Goal: Book appointment/travel/reservation

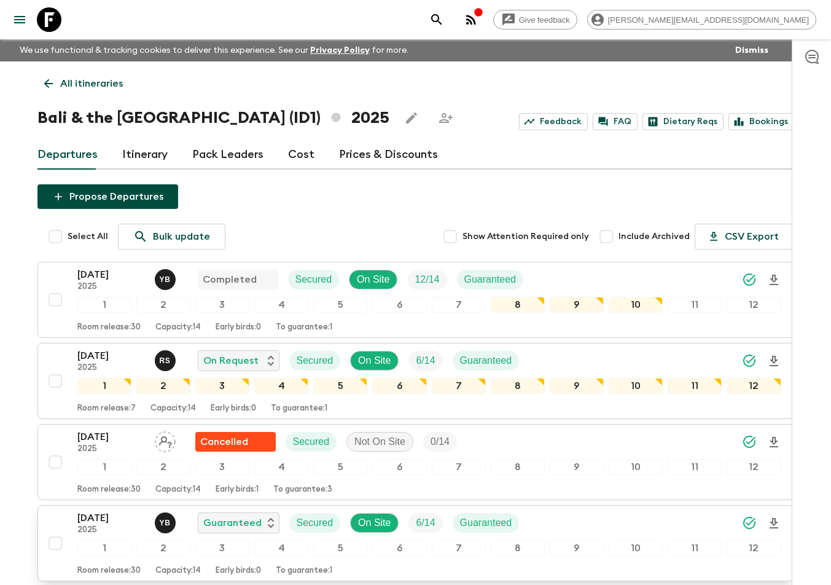
scroll to position [513, 0]
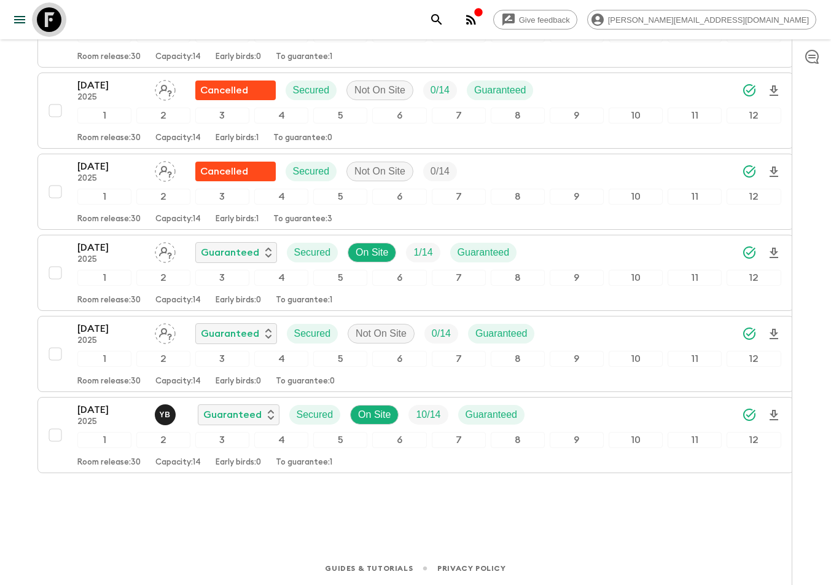
click at [41, 24] on icon at bounding box center [49, 19] width 25 height 25
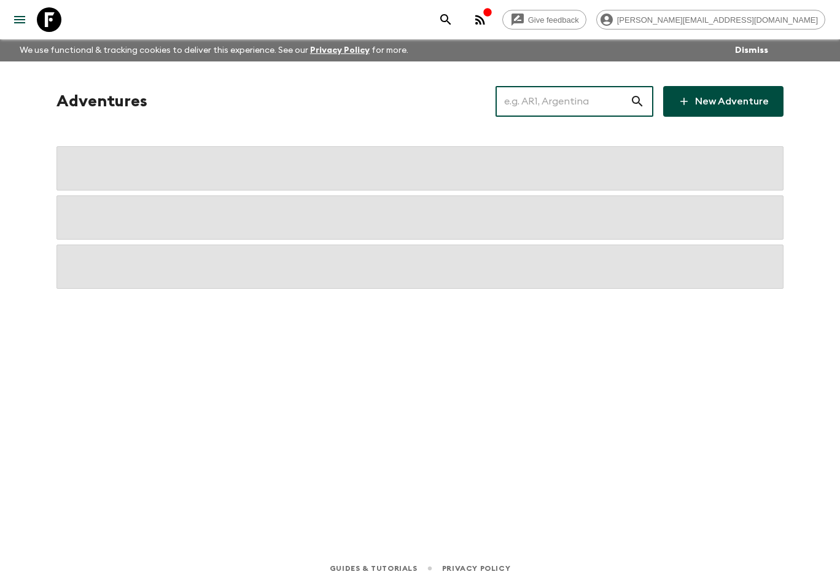
click at [561, 105] on input "text" at bounding box center [563, 101] width 134 height 34
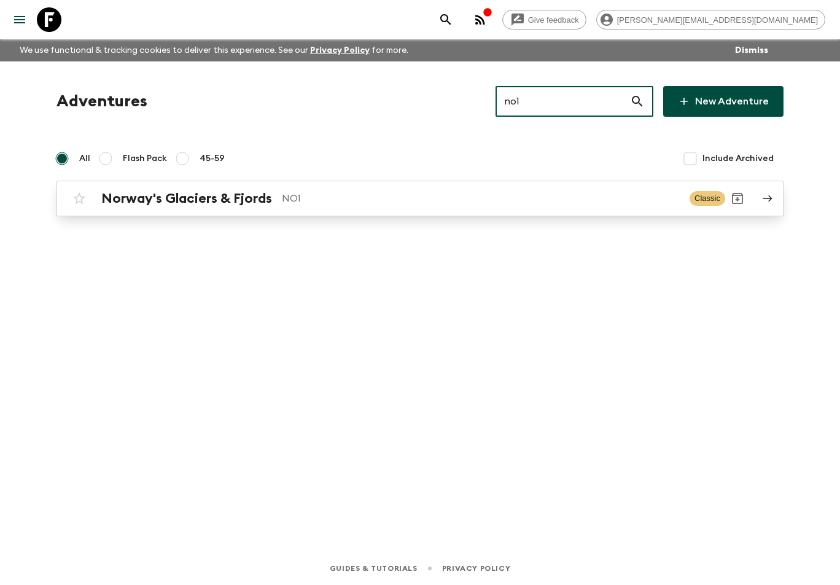
type input "no1"
click at [205, 190] on h2 "Norway's Glaciers & Fjords" at bounding box center [186, 198] width 171 height 16
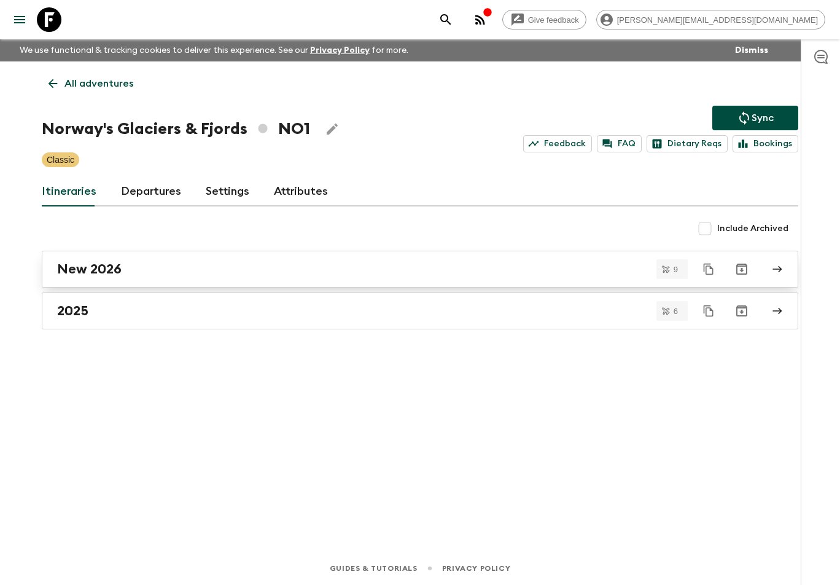
click at [125, 273] on div "New 2026" at bounding box center [408, 269] width 703 height 16
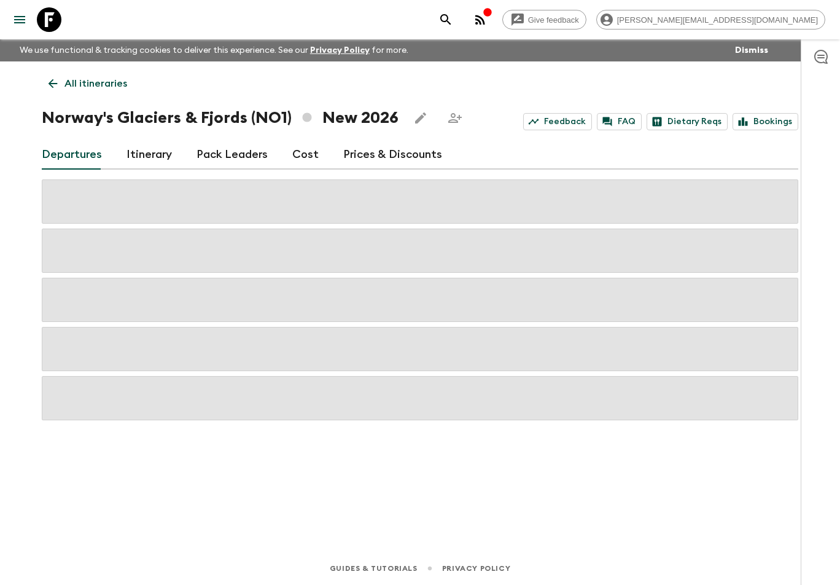
click at [296, 158] on link "Cost" at bounding box center [305, 154] width 26 height 29
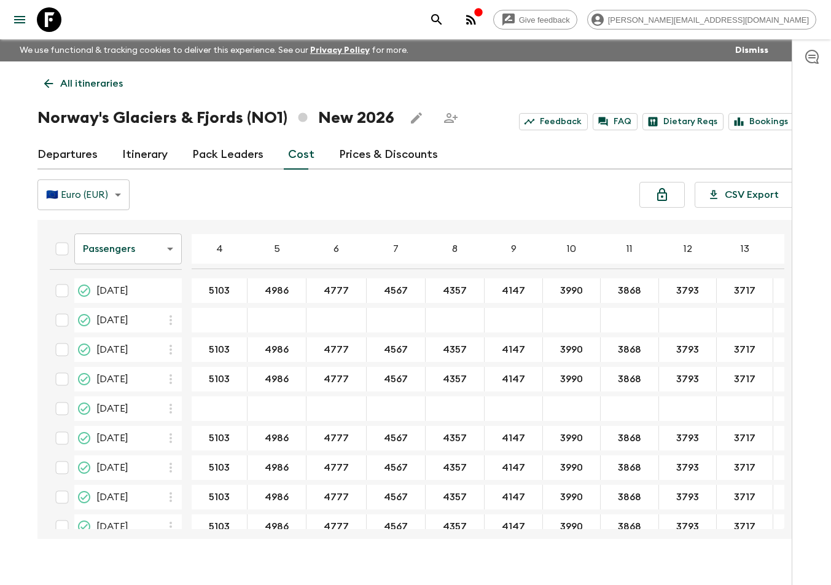
click at [52, 29] on icon at bounding box center [49, 19] width 25 height 25
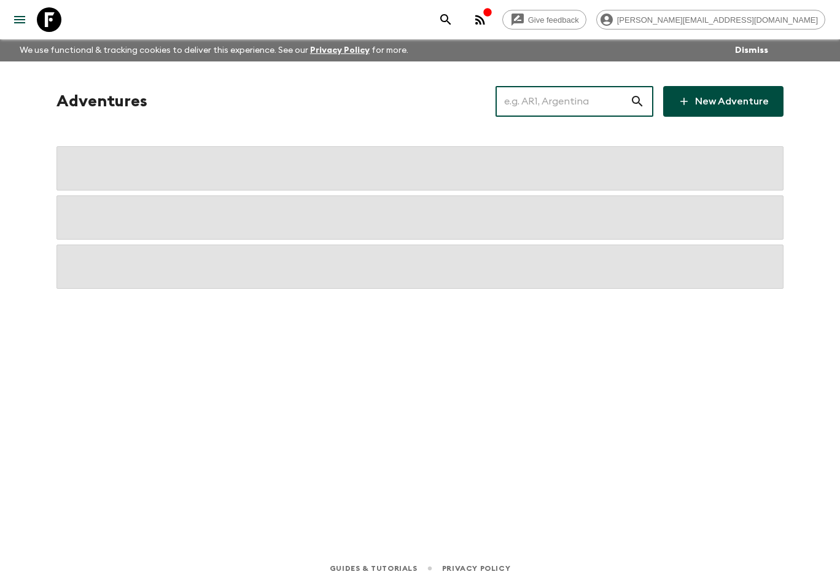
click at [562, 100] on input "text" at bounding box center [563, 101] width 134 height 34
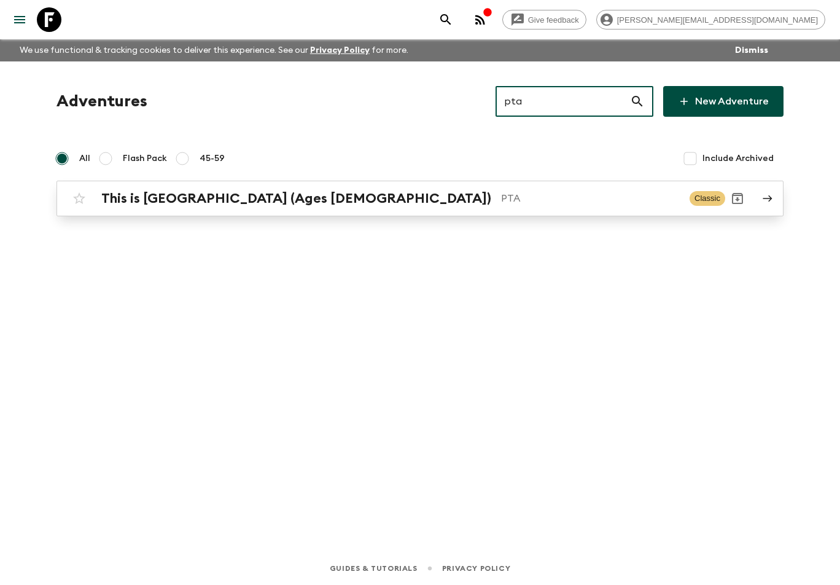
type input "pta"
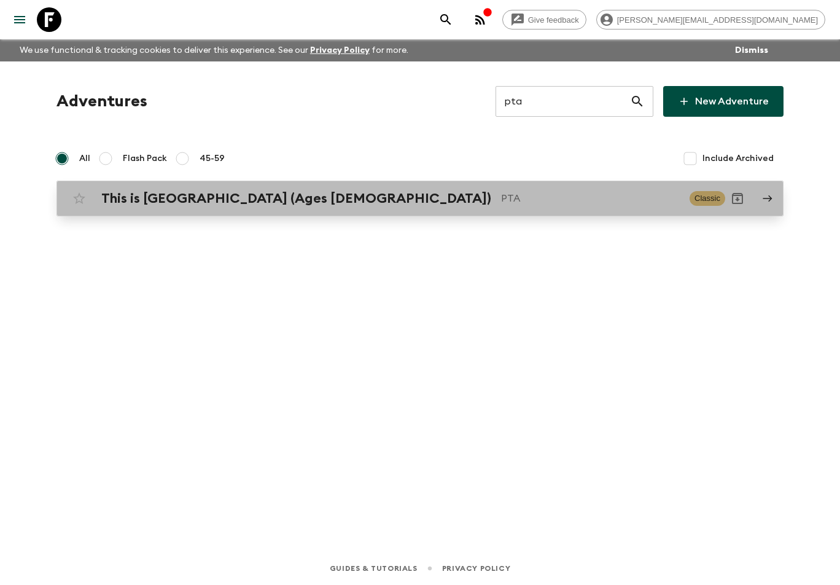
click at [267, 201] on h2 "This is [GEOGRAPHIC_DATA] (Ages [DEMOGRAPHIC_DATA])" at bounding box center [296, 198] width 390 height 16
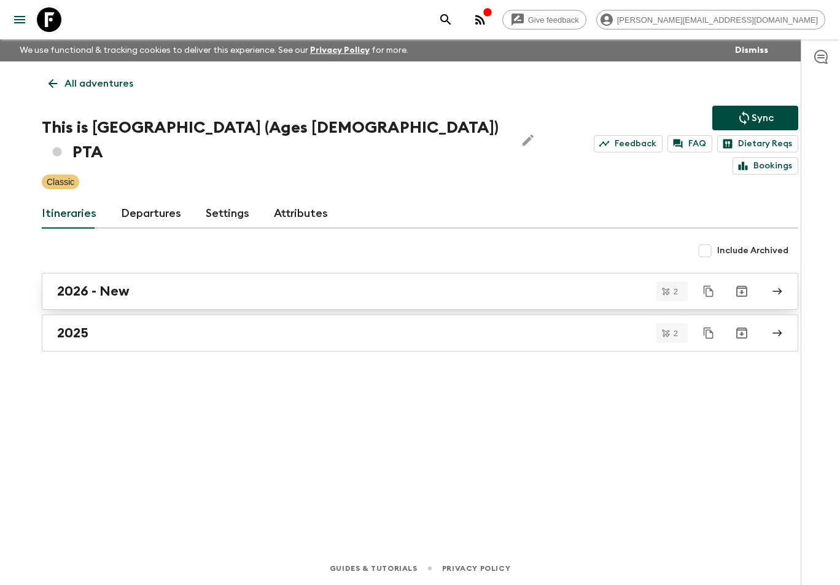
click at [103, 283] on h2 "2026 - New" at bounding box center [93, 291] width 72 height 16
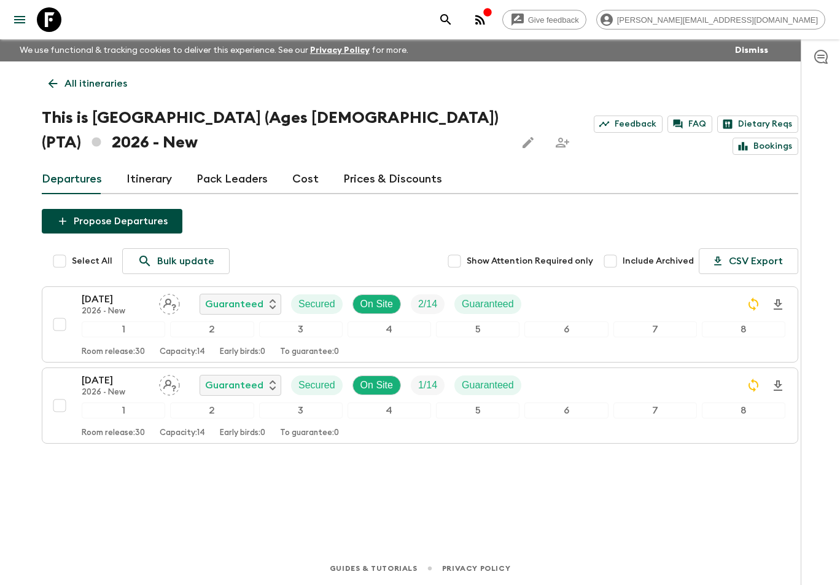
click at [818, 53] on icon "button" at bounding box center [821, 56] width 15 height 15
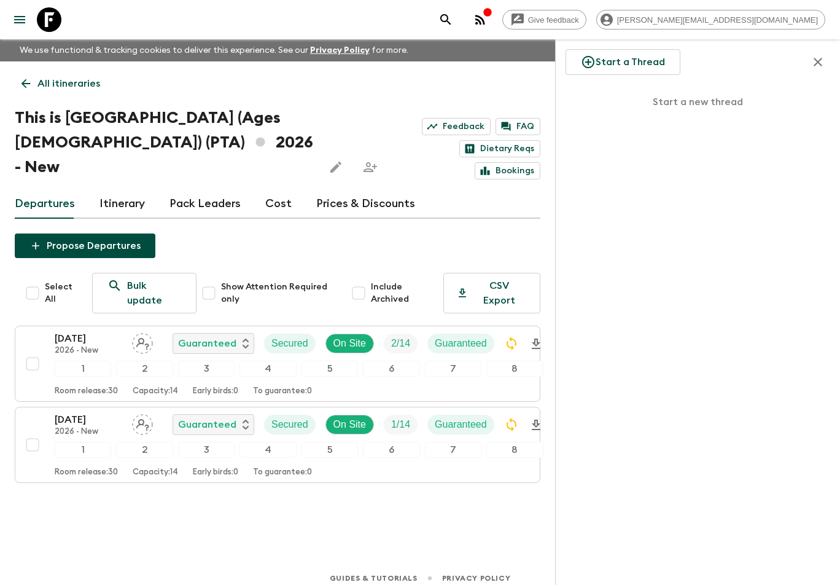
click at [817, 60] on icon "button" at bounding box center [818, 62] width 15 height 15
